Goal: Task Accomplishment & Management: Manage account settings

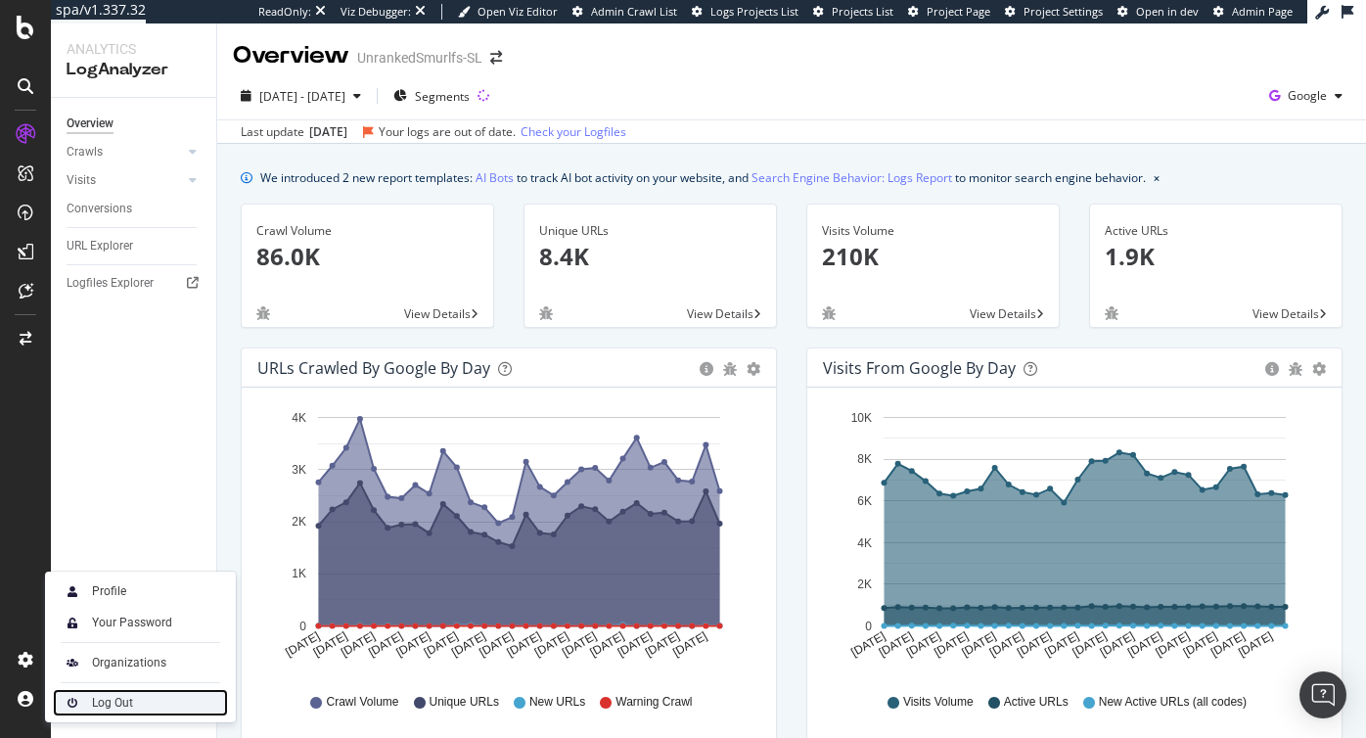
click at [104, 703] on div "Log Out" at bounding box center [112, 703] width 41 height 16
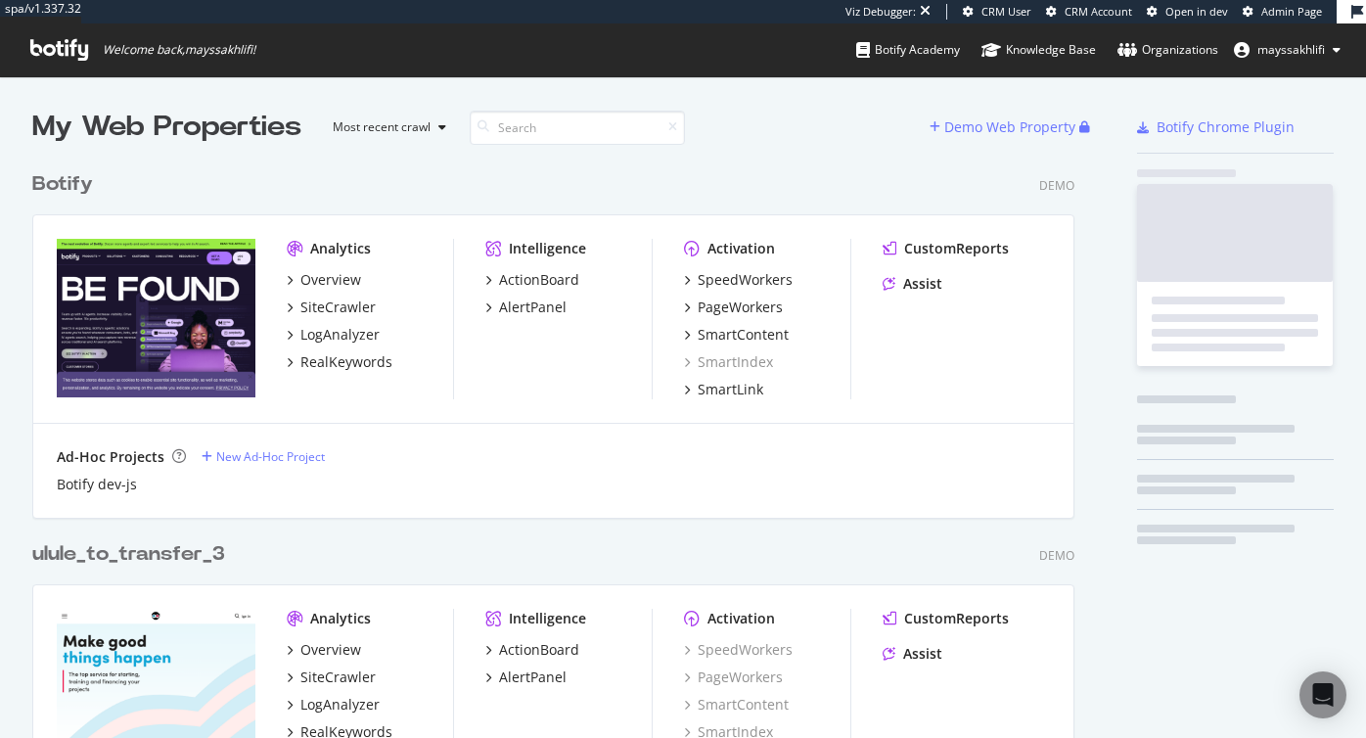
scroll to position [738, 1366]
click at [1285, 11] on span "Admin Page" at bounding box center [1292, 11] width 61 height 15
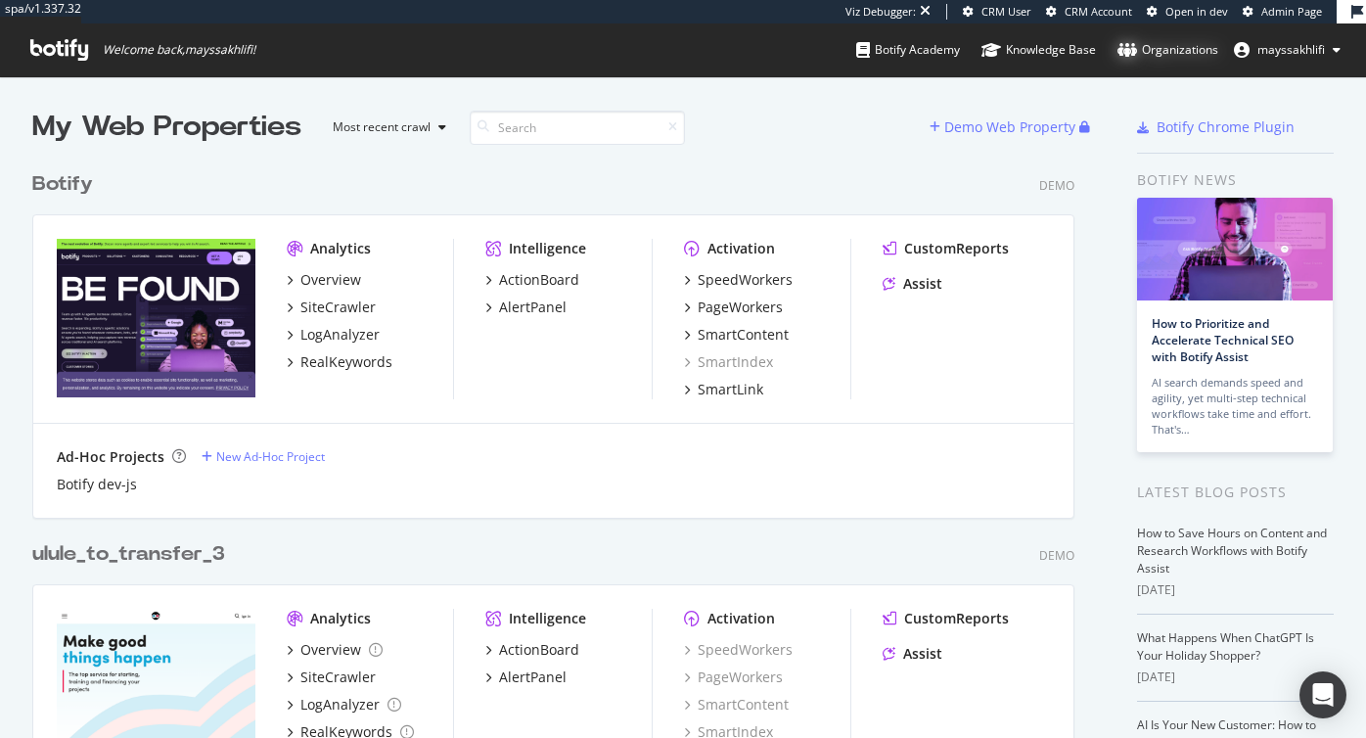
click at [1161, 44] on div "Organizations" at bounding box center [1168, 50] width 101 height 20
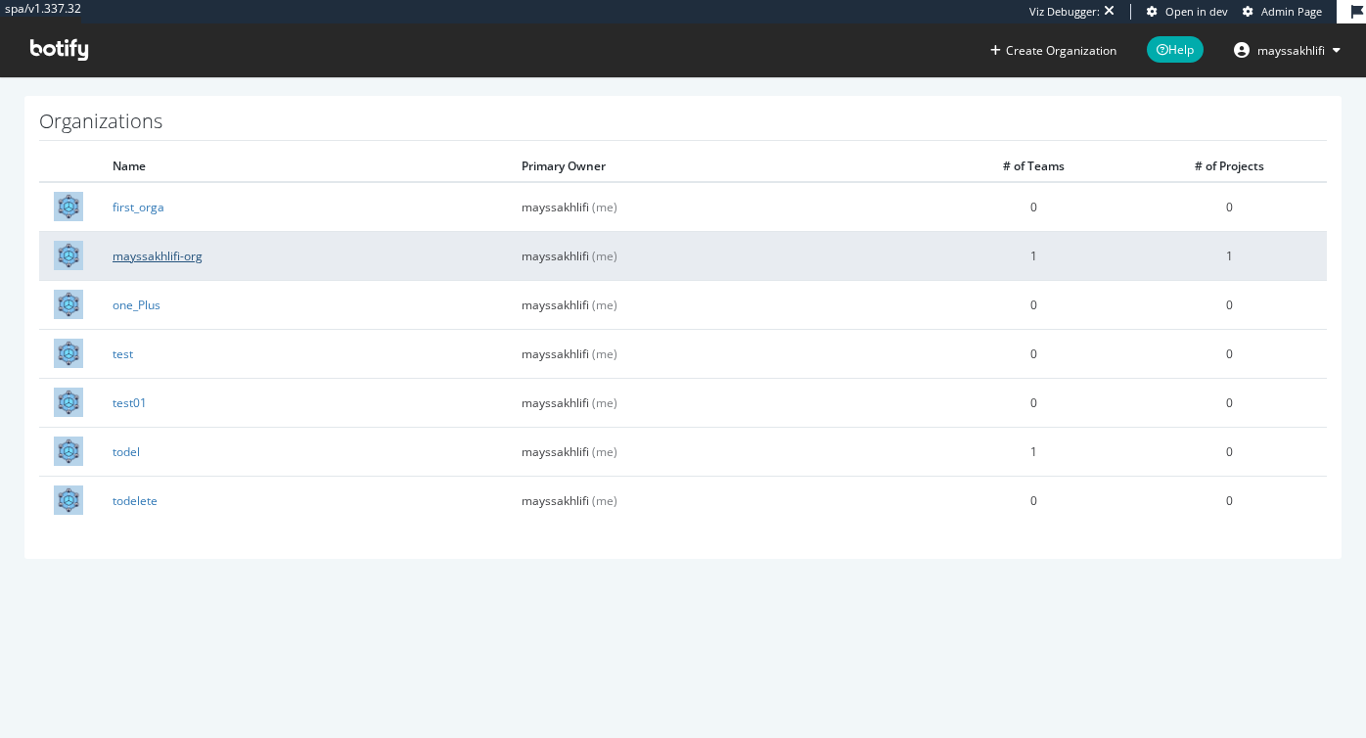
click at [155, 253] on link "mayssakhlifi-org" at bounding box center [158, 256] width 90 height 17
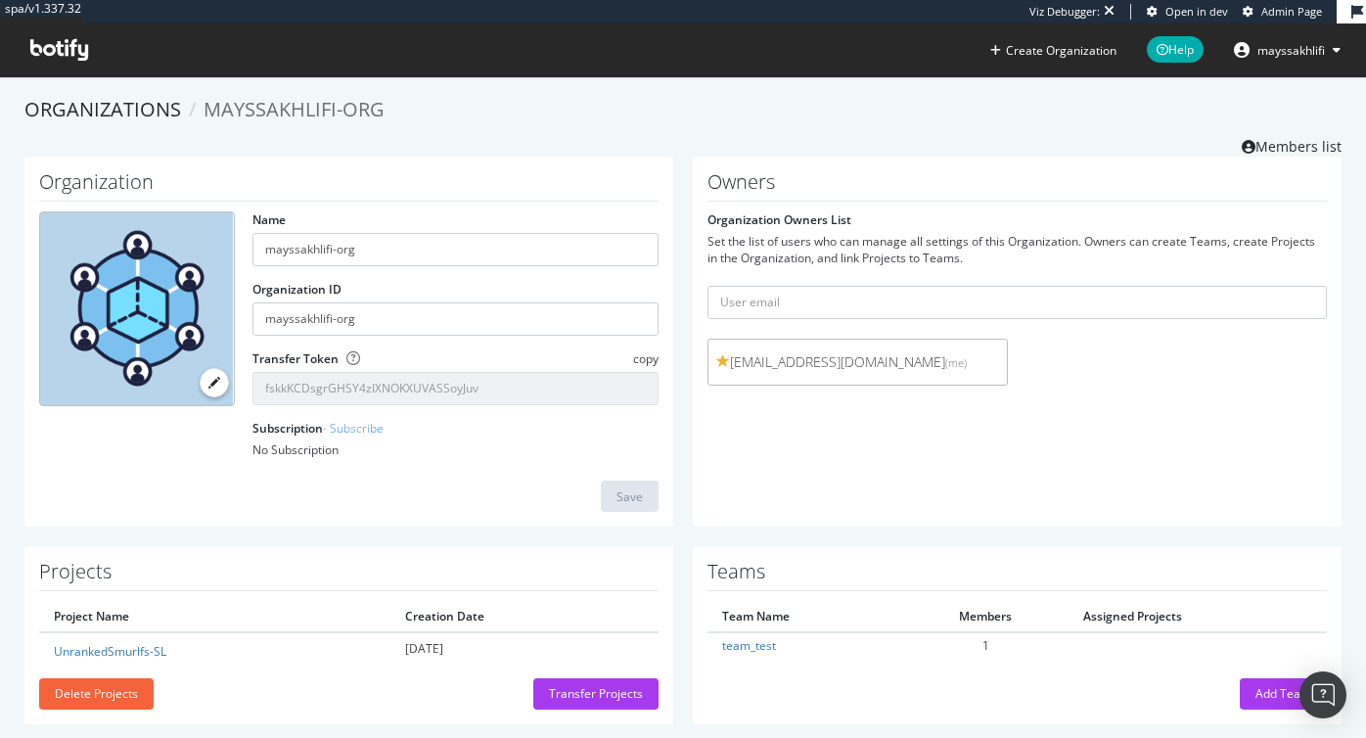
scroll to position [24, 0]
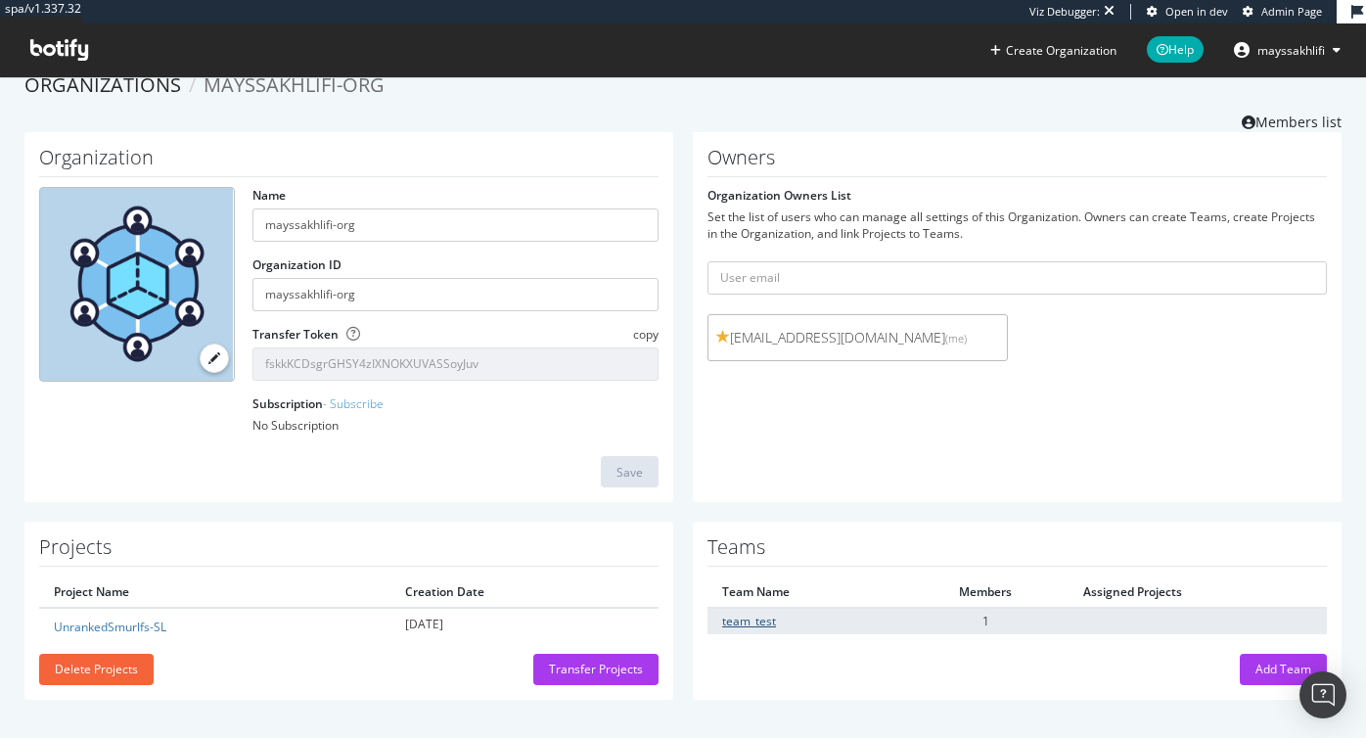
click at [756, 622] on link "team_test" at bounding box center [749, 621] width 54 height 17
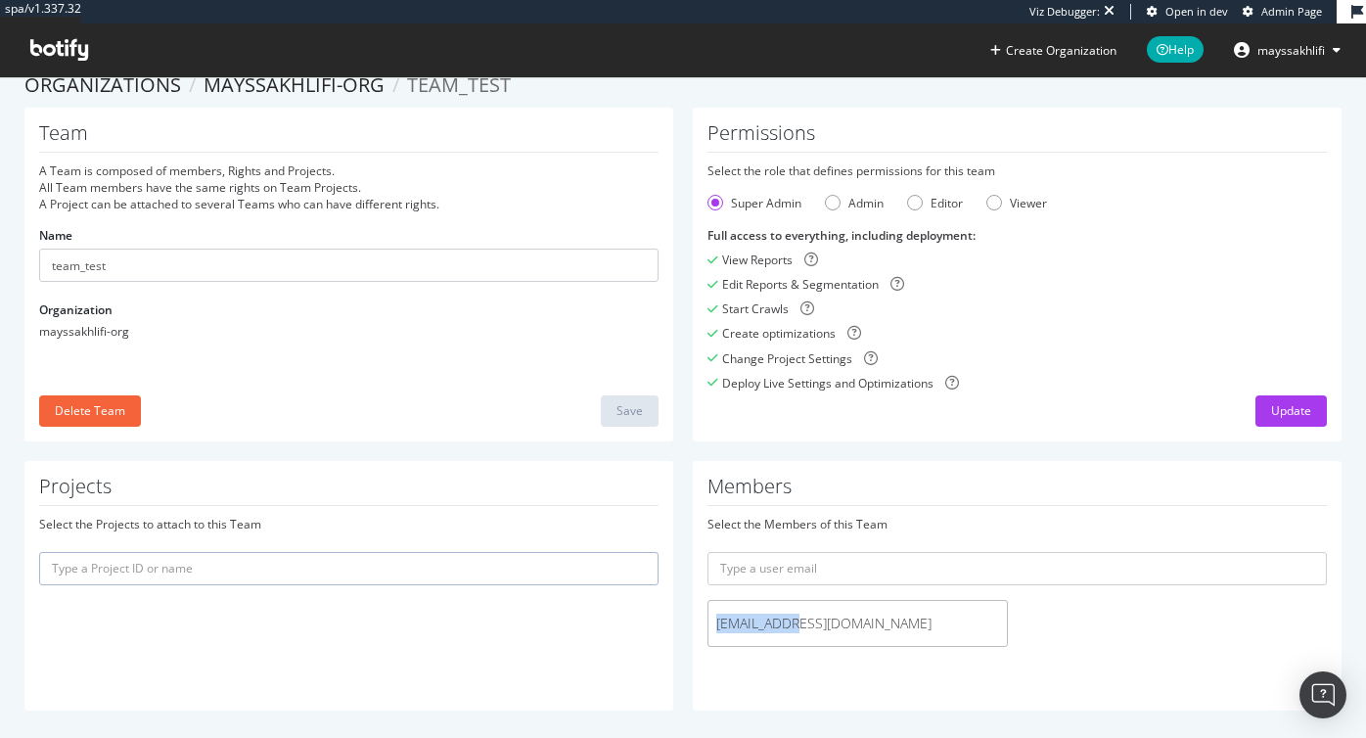
drag, startPoint x: 807, startPoint y: 622, endPoint x: 706, endPoint y: 613, distance: 102.2
click at [706, 613] on div "qa@test.com" at bounding box center [858, 623] width 320 height 47
copy span "qa@test.com"
click at [1294, 53] on span "mayssakhlifi" at bounding box center [1292, 50] width 68 height 17
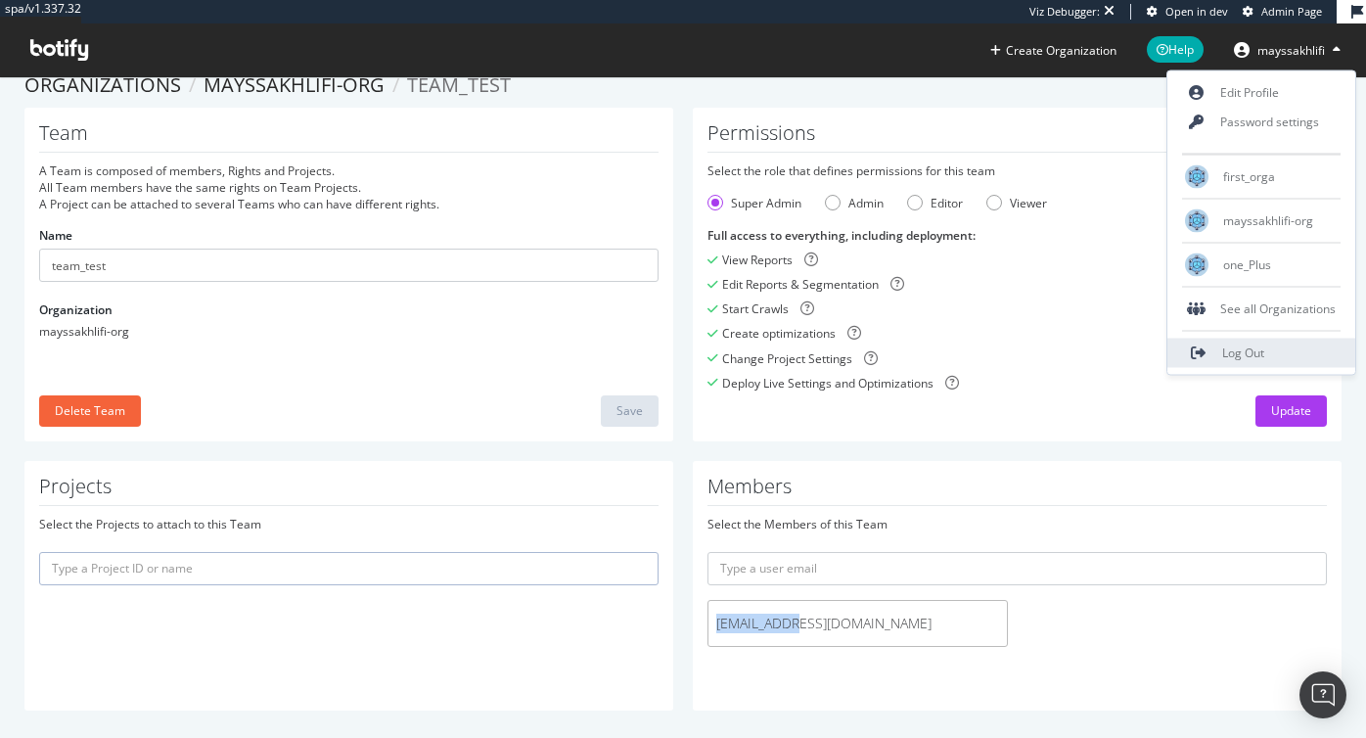
click at [1222, 347] on link "Log Out" at bounding box center [1262, 353] width 188 height 29
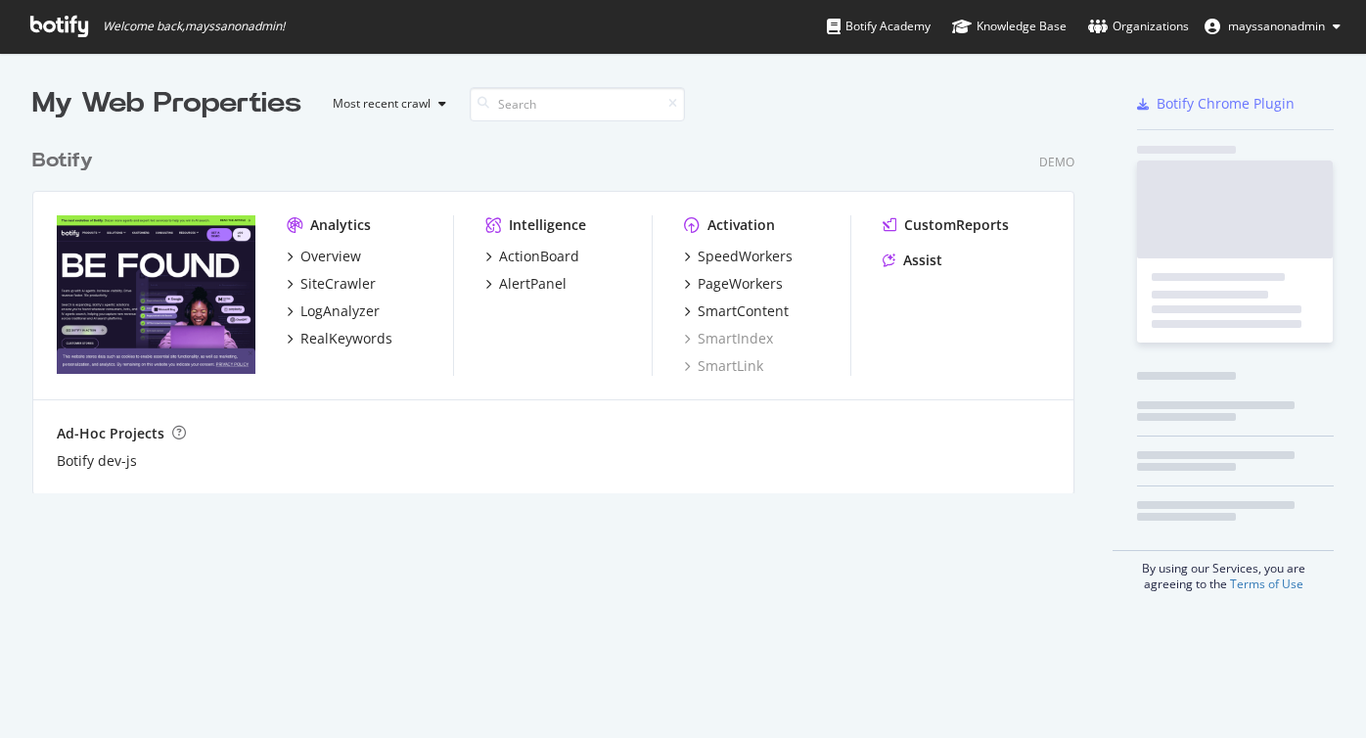
scroll to position [738, 1366]
